Goal: Task Accomplishment & Management: Use online tool/utility

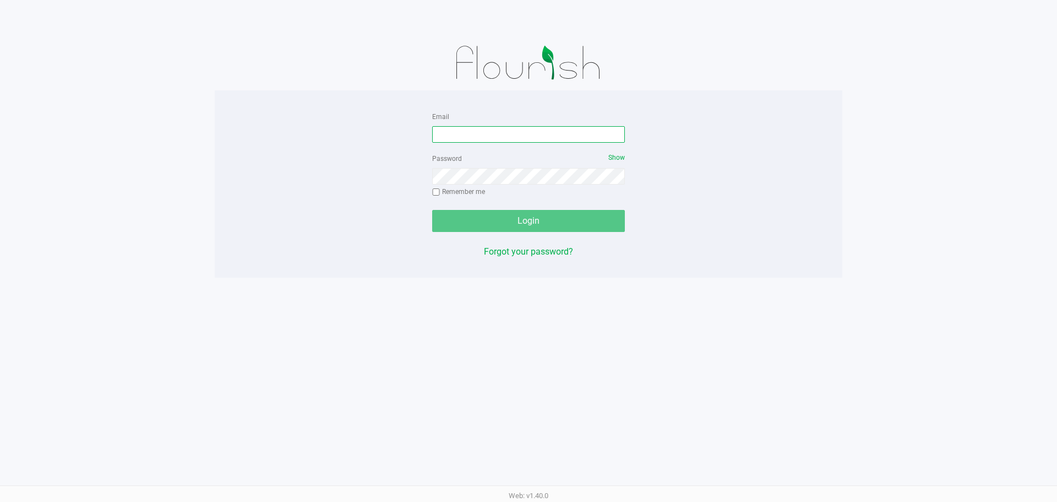
click at [551, 139] on input "Email" at bounding box center [528, 134] width 193 height 17
type input "[PERSON_NAME][EMAIL_ADDRESS][DOMAIN_NAME]"
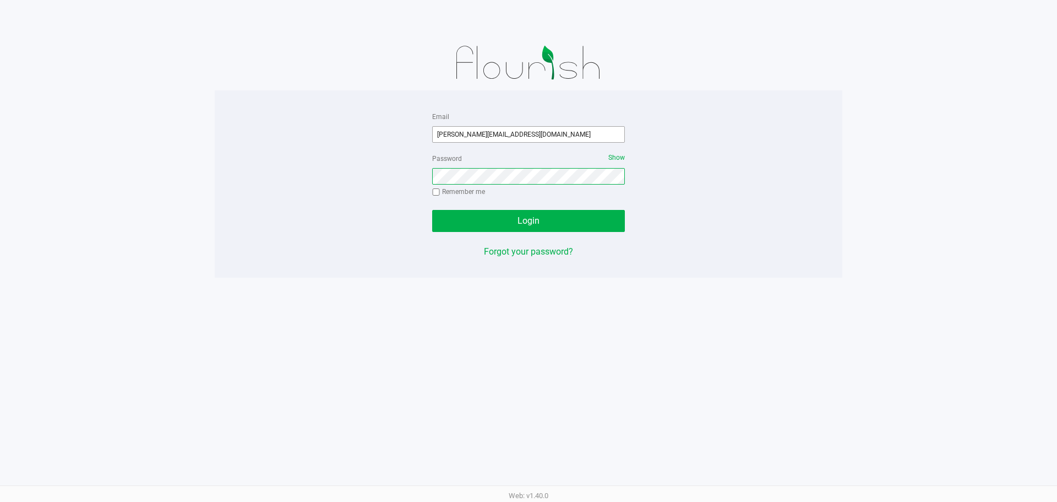
click at [432, 210] on button "Login" at bounding box center [528, 221] width 193 height 22
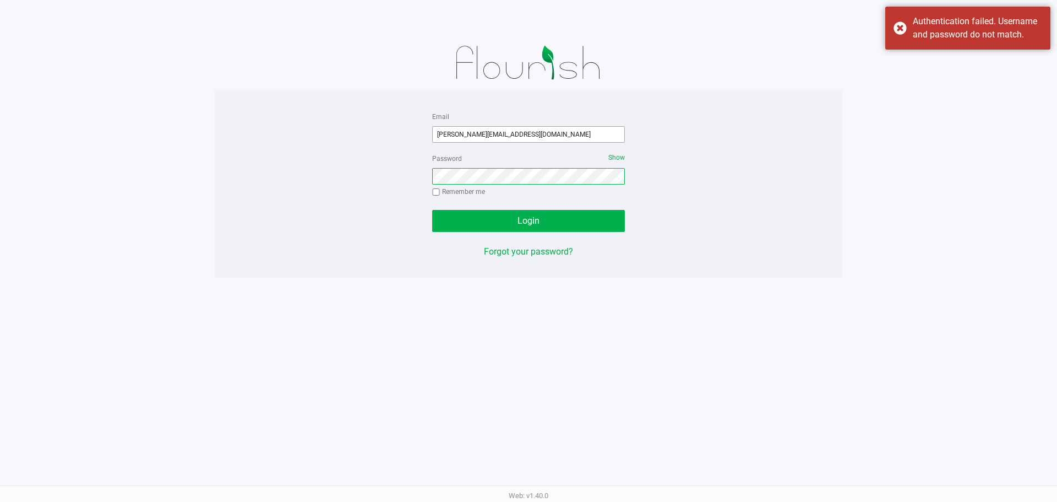
click at [432, 210] on button "Login" at bounding box center [528, 221] width 193 height 22
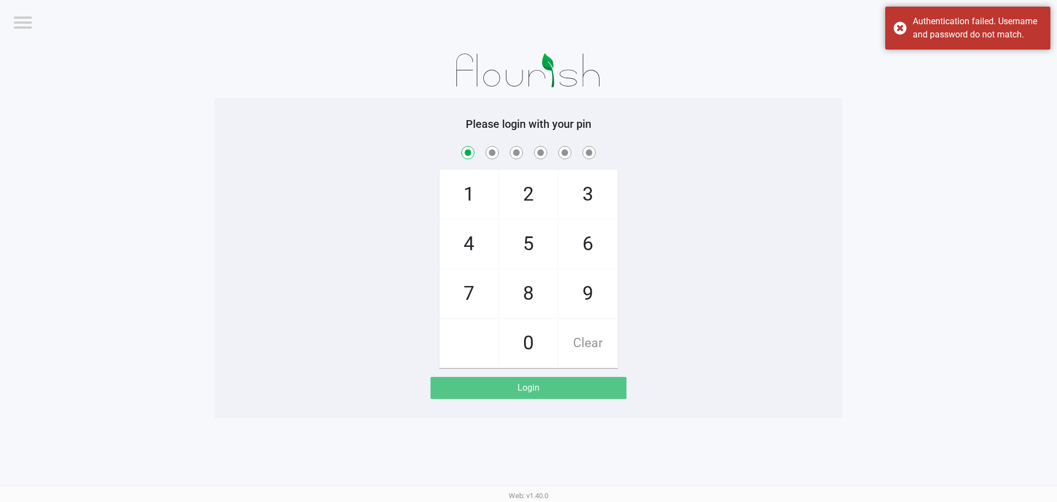
checkbox input "true"
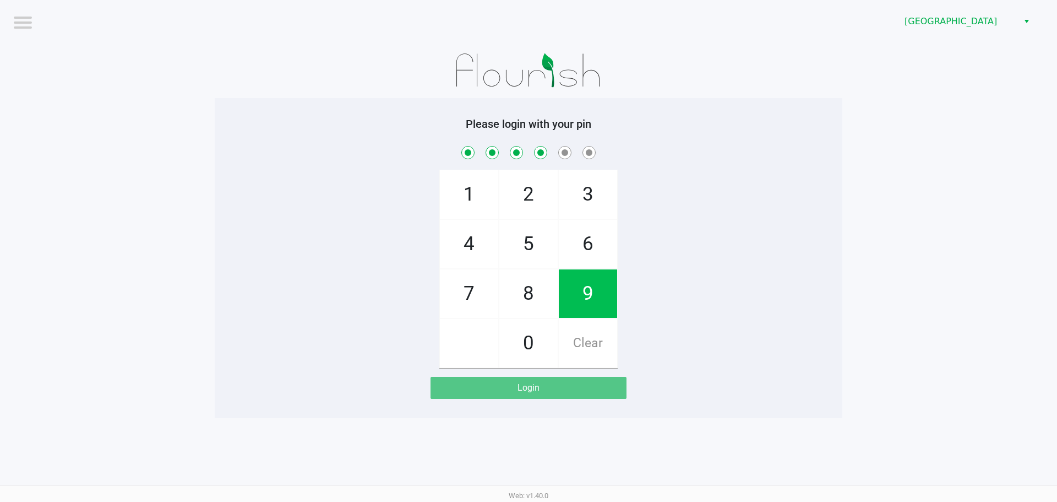
checkbox input "true"
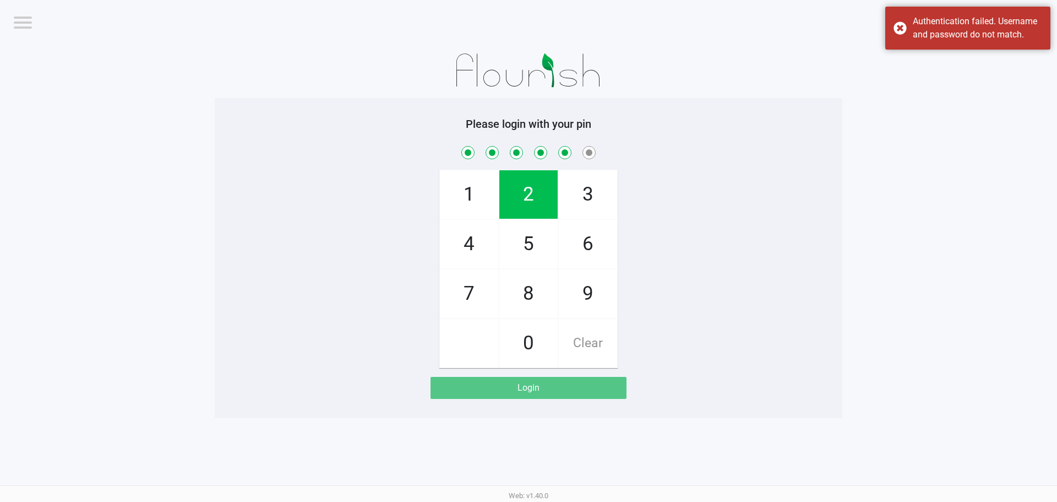
checkbox input "true"
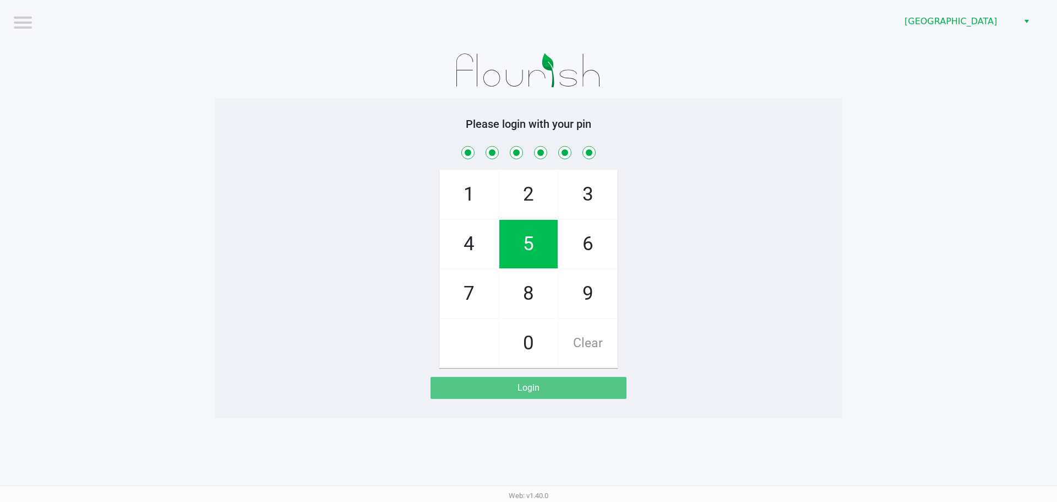
checkbox input "true"
